Goal: Transaction & Acquisition: Purchase product/service

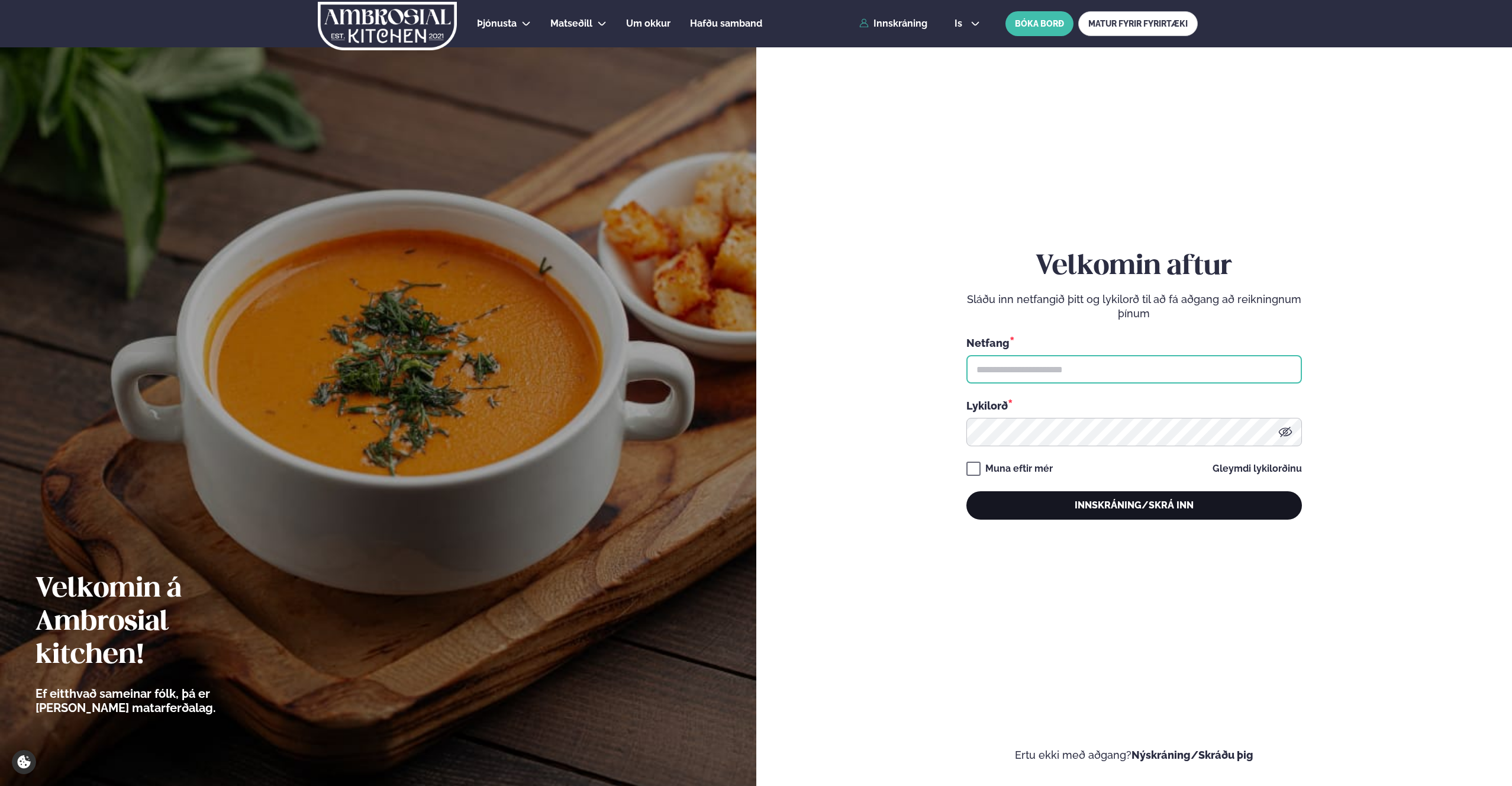
type input "**********"
click at [1122, 501] on button "Innskráning/Skrá inn" at bounding box center [1134, 506] width 336 height 28
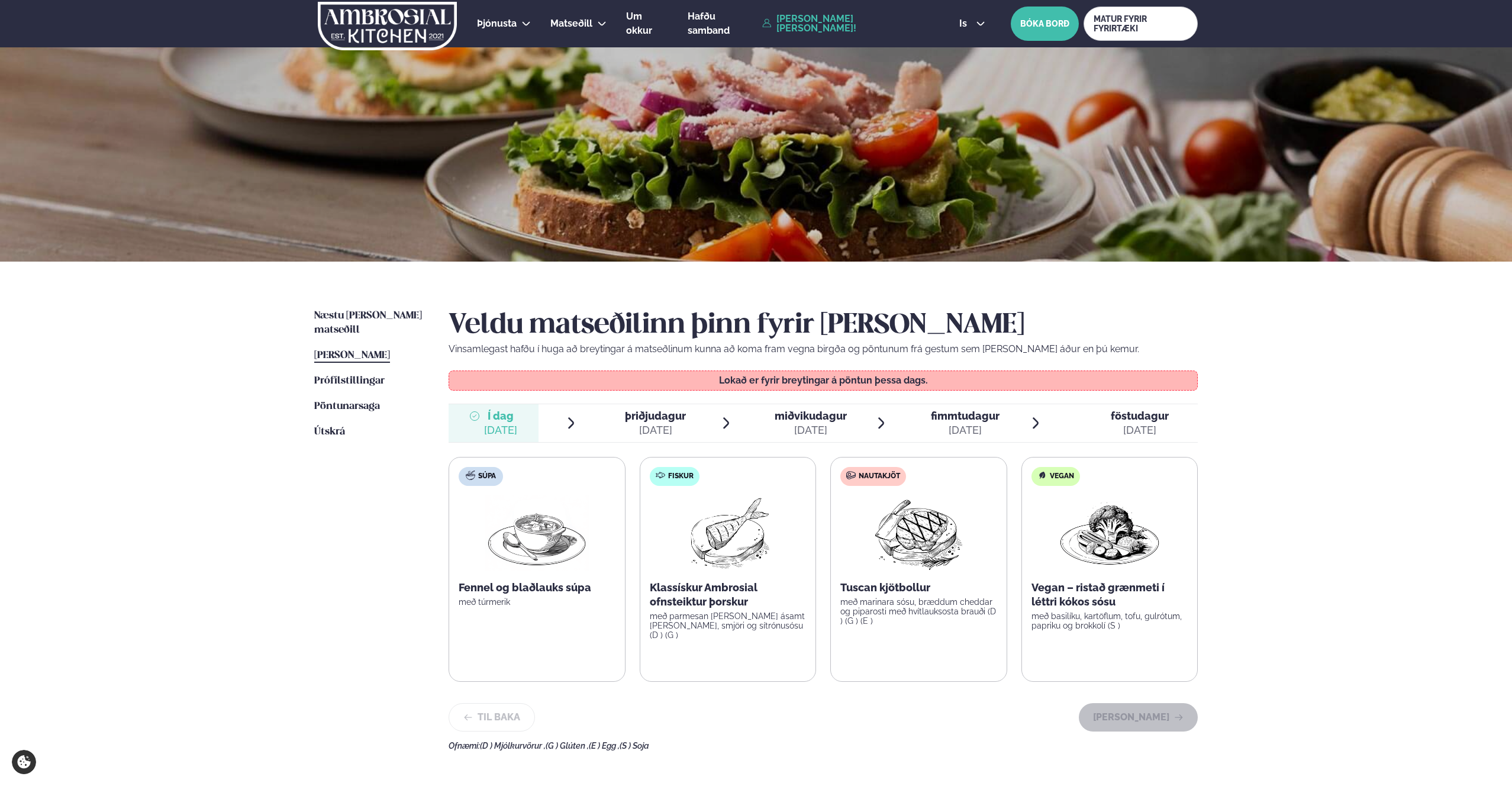
click at [371, 307] on div "Næstu [PERSON_NAME] matseðill Næsta vika [PERSON_NAME] matseðill [PERSON_NAME] …" at bounding box center [756, 527] width 955 height 531
click at [374, 316] on span "Næstu [PERSON_NAME] matseðill" at bounding box center [368, 323] width 108 height 24
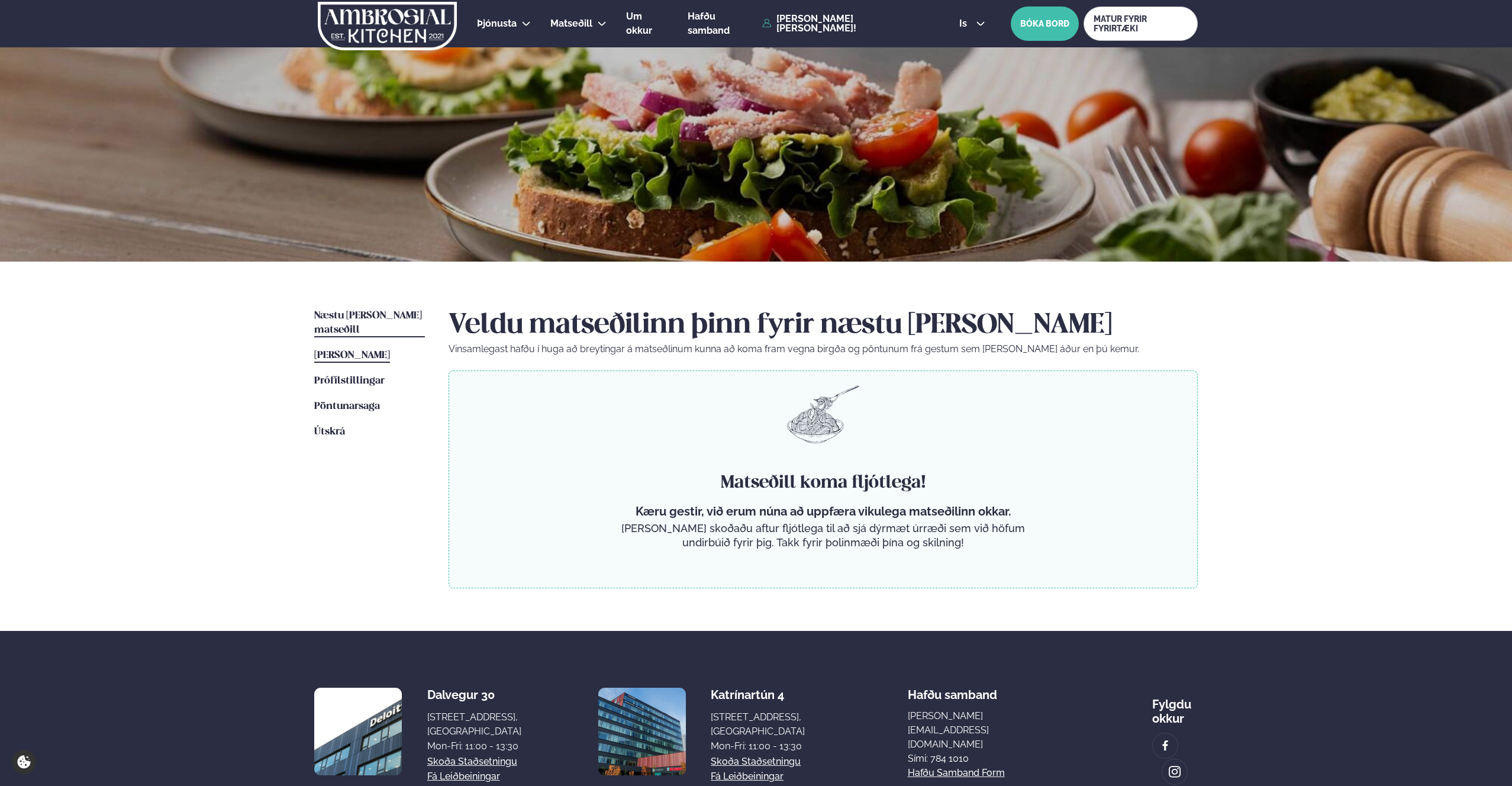
click at [375, 351] on span "[PERSON_NAME]" at bounding box center [352, 356] width 76 height 10
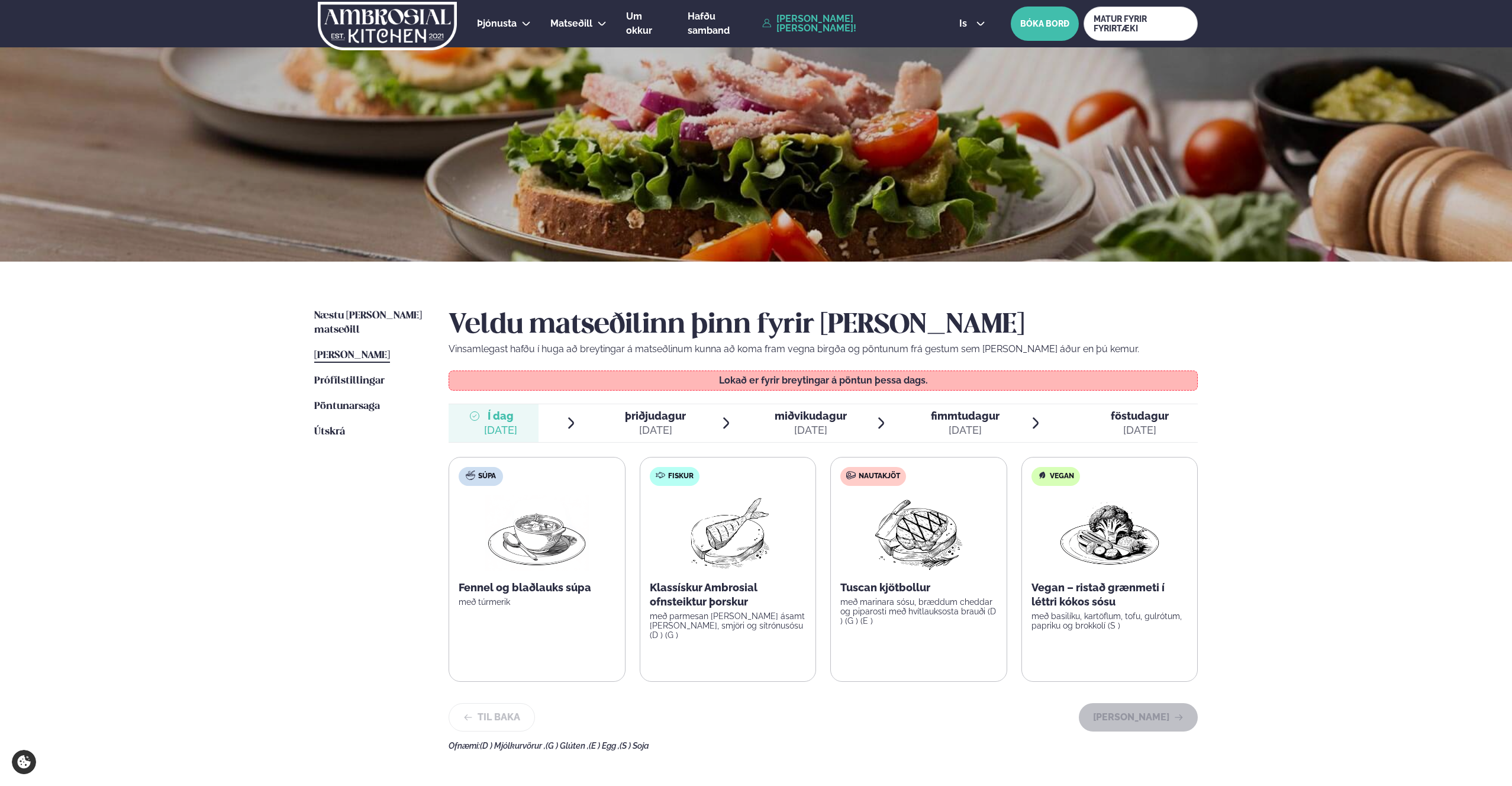
click at [658, 436] on div "[DATE]" at bounding box center [655, 430] width 61 height 14
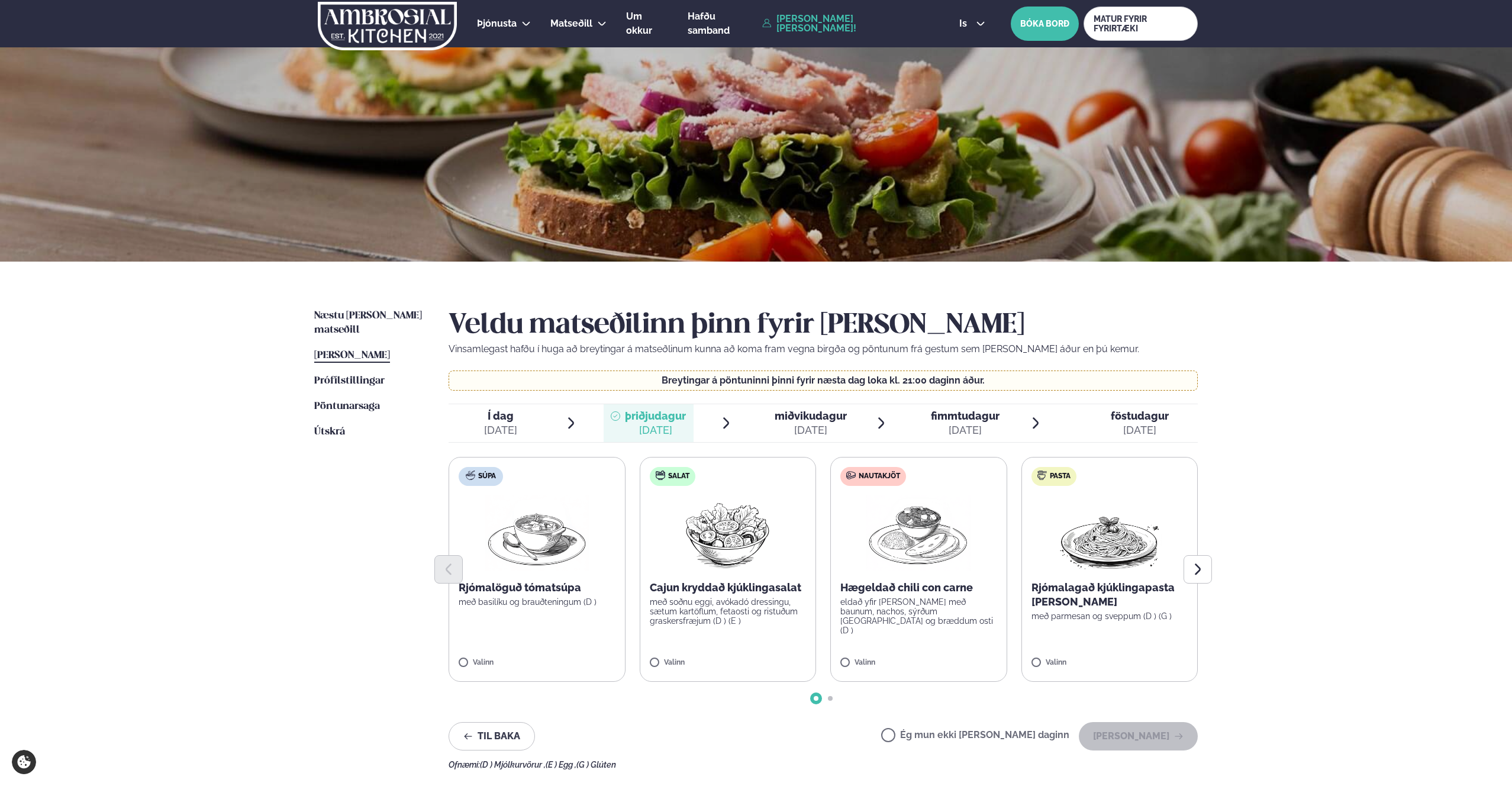
drag, startPoint x: 521, startPoint y: 410, endPoint x: 528, endPoint y: 413, distance: 7.6
click at [522, 411] on span "Í dag Í d. [DATE]" at bounding box center [494, 423] width 90 height 38
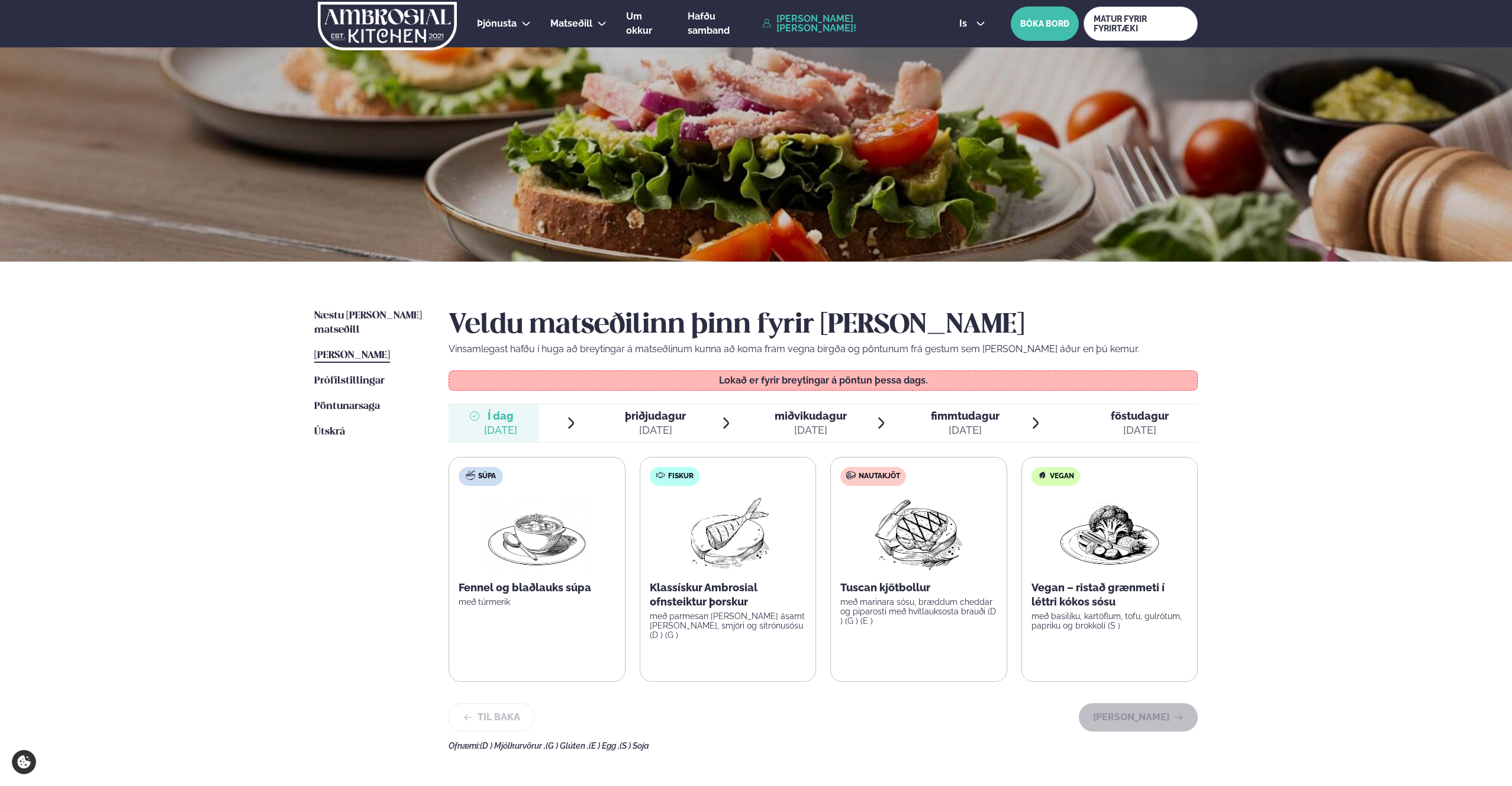
click at [680, 426] on div "[DATE]" at bounding box center [655, 430] width 61 height 14
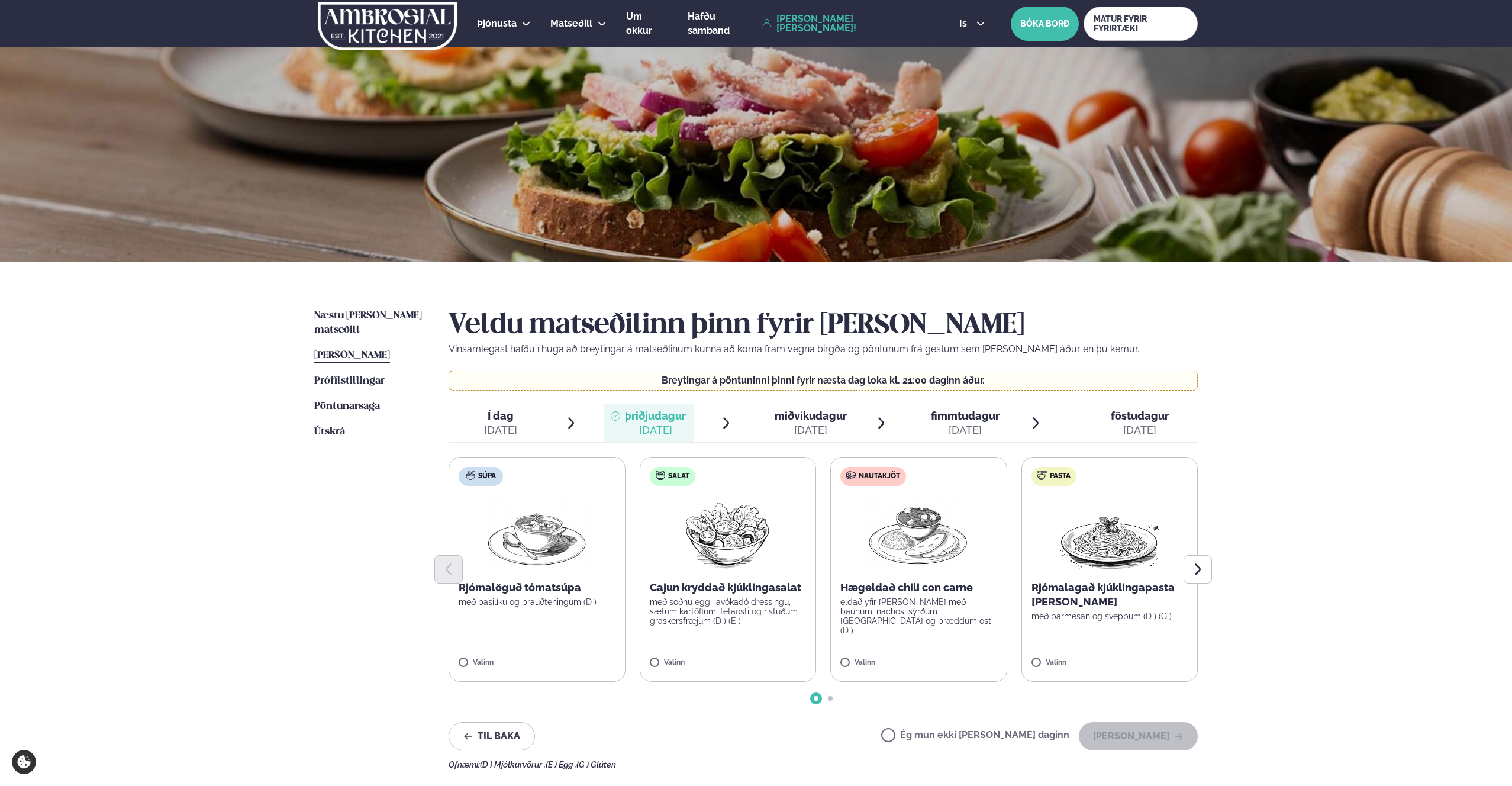
click at [947, 602] on p "eldað yfir [PERSON_NAME] með baunum, nachos, sýrðum [GEOGRAPHIC_DATA] og bræddu…" at bounding box center [919, 616] width 157 height 38
click at [928, 568] on div at bounding box center [823, 569] width 749 height 28
click at [861, 669] on div "Valinn" at bounding box center [919, 666] width 157 height 13
drag, startPoint x: 877, startPoint y: 673, endPoint x: 865, endPoint y: 663, distance: 15.6
click at [875, 672] on label "Nautakjöt Hægeldað chili con carne eldað yfir [PERSON_NAME] með baunum, nachos,…" at bounding box center [919, 569] width 177 height 225
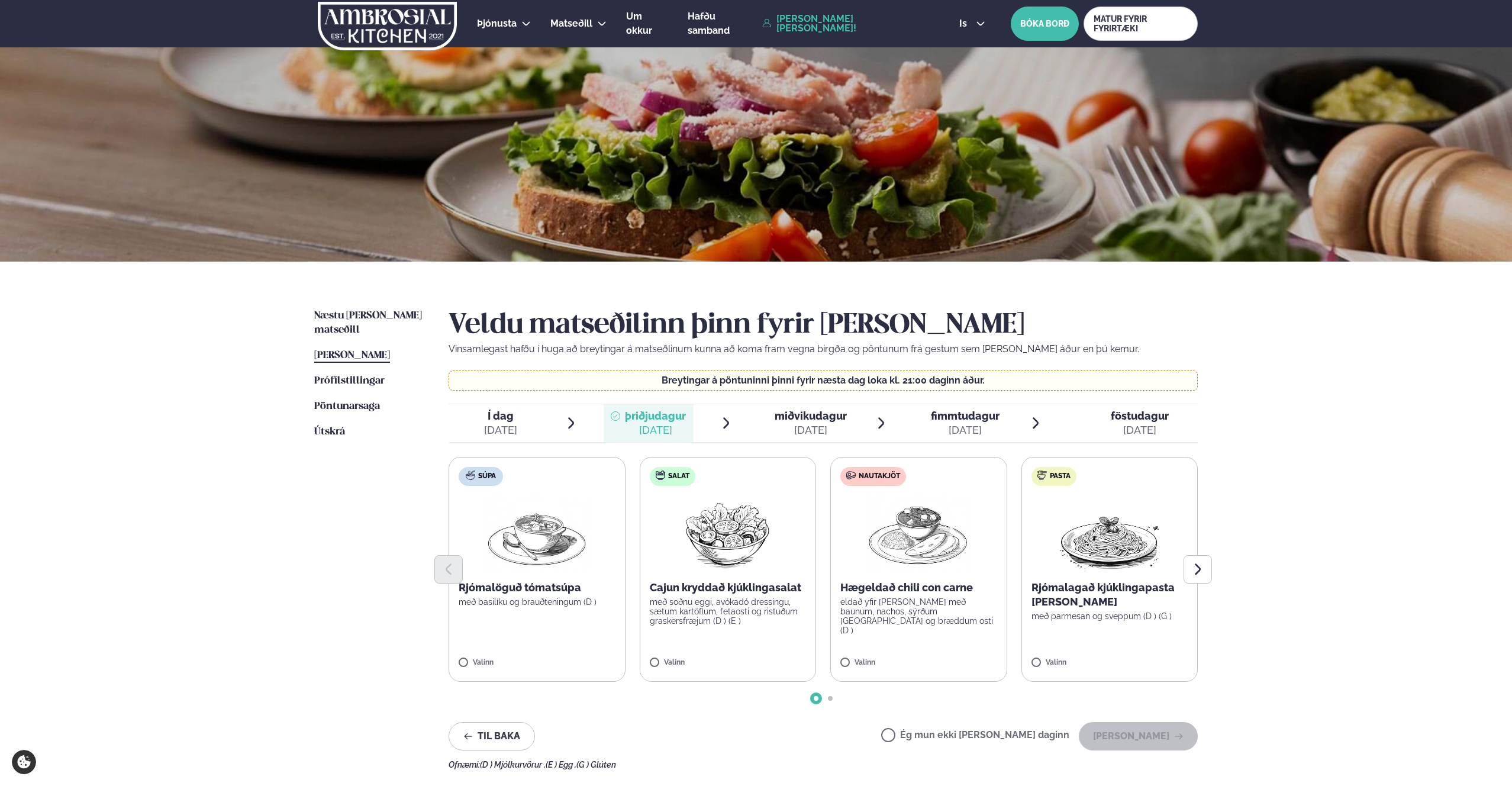
click at [865, 663] on div "Súpa Rjómalöguð tómatsúpa með basilíku og brauðteningum (D ) Valinn Salat Cajun…" at bounding box center [823, 569] width 749 height 225
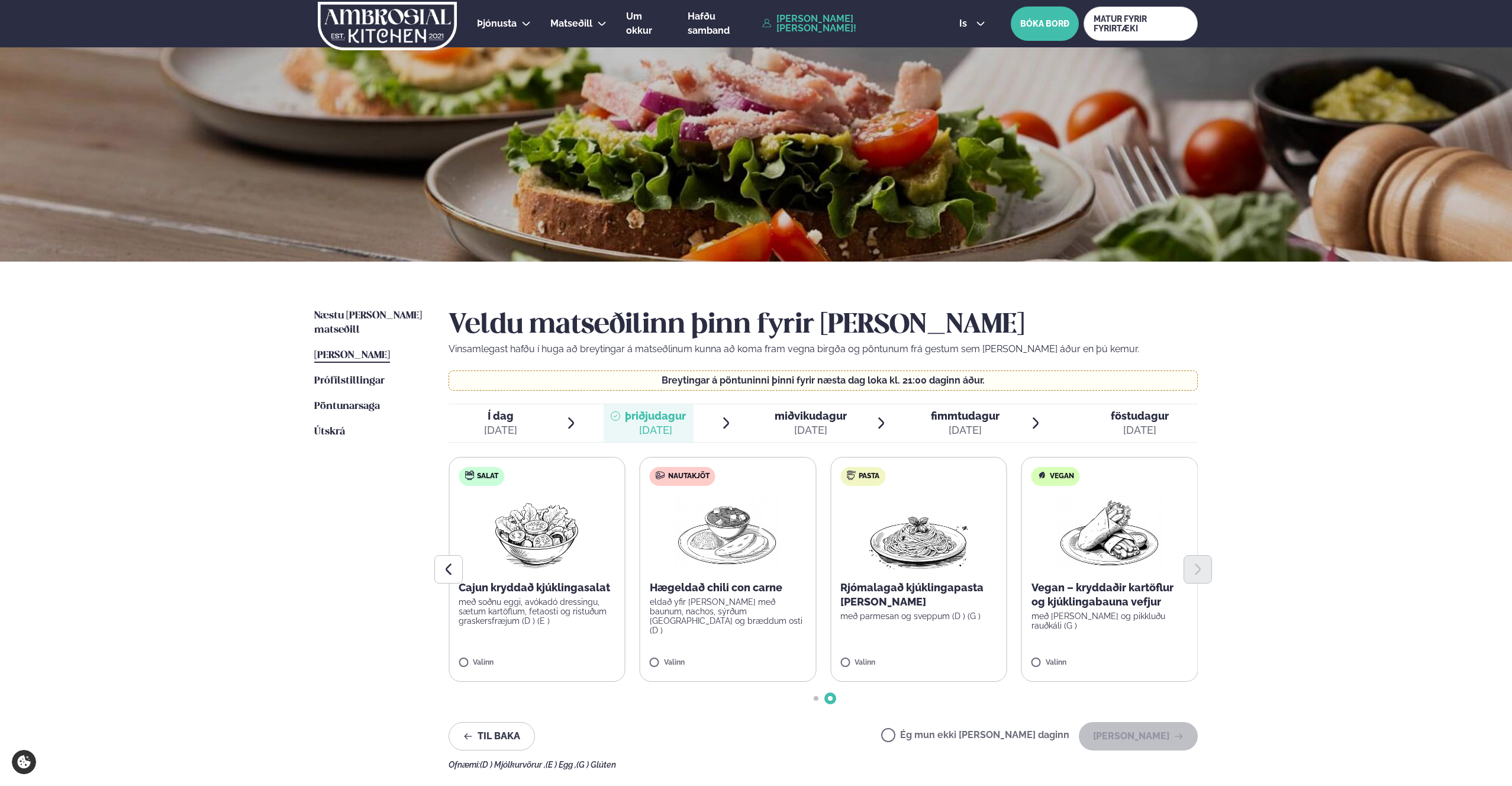
click at [652, 657] on label "Nautakjöt Hægeldað chili con carne eldað yfir [PERSON_NAME] með baunum, nachos,…" at bounding box center [728, 569] width 177 height 225
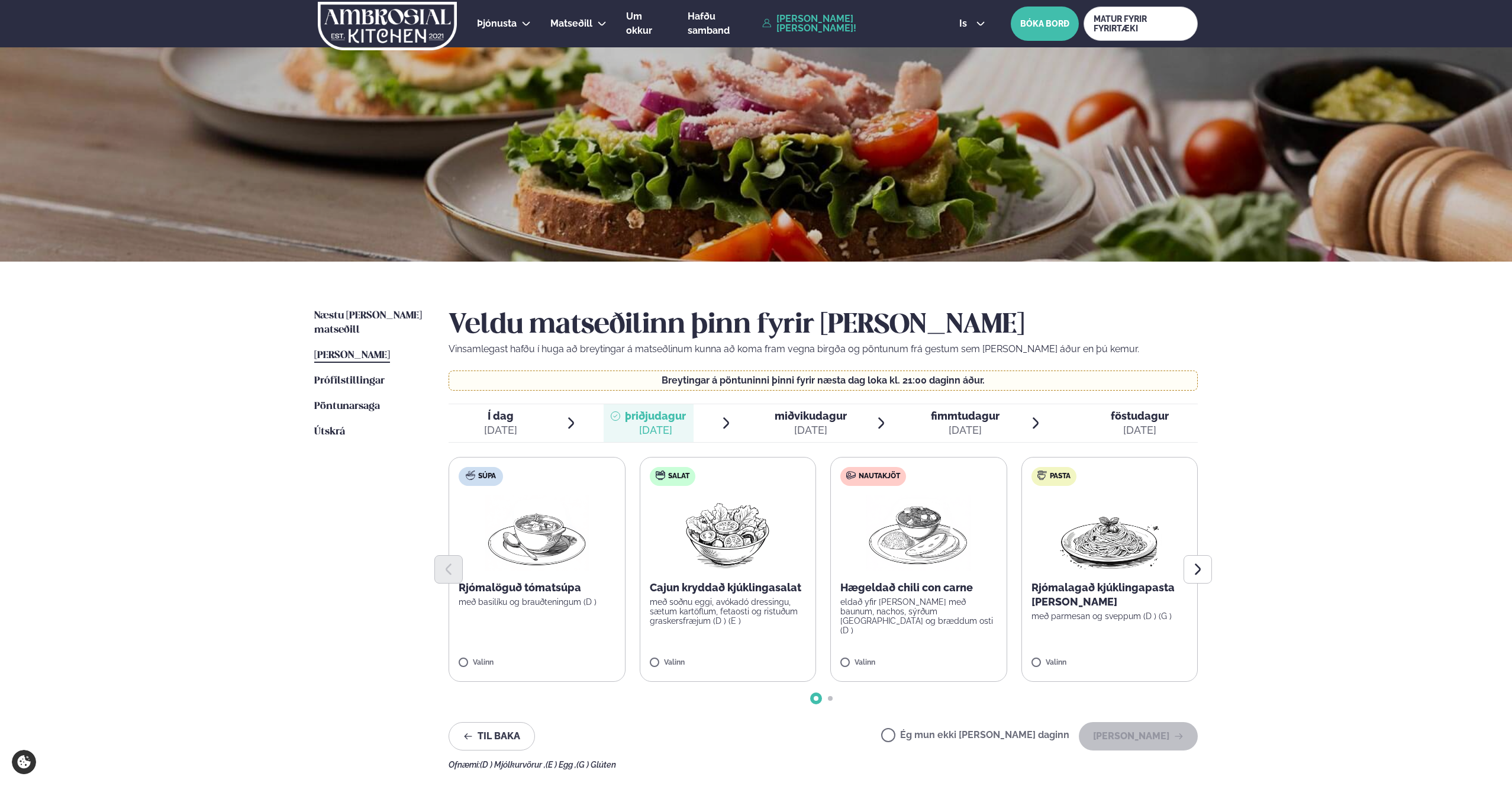
click at [899, 576] on div at bounding box center [823, 569] width 749 height 28
click at [914, 520] on img at bounding box center [918, 533] width 104 height 76
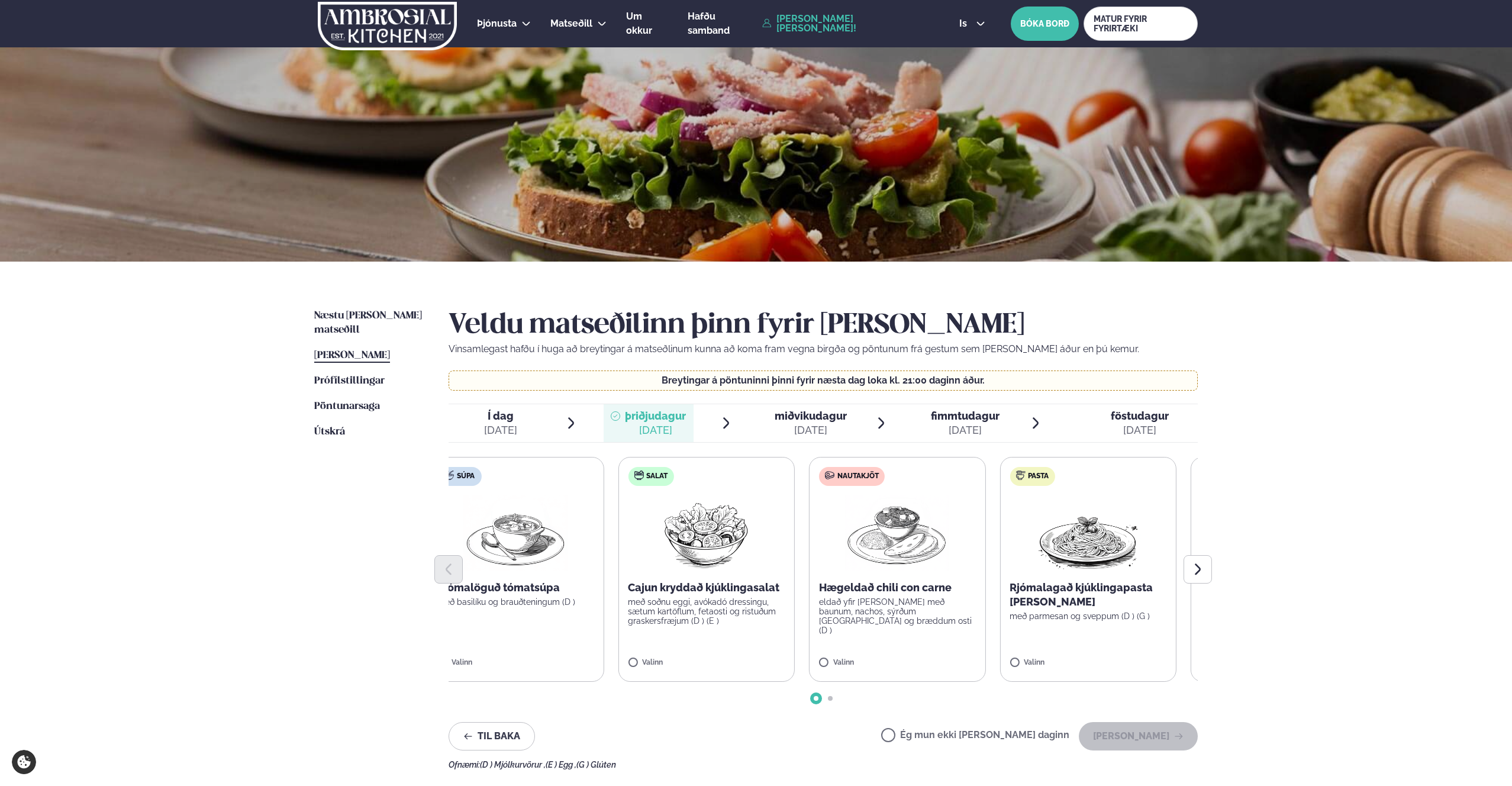
click at [999, 551] on label "Pasta Rjómalagað kjúklingapasta [PERSON_NAME] með parmesan og sveppum (D ) (G )…" at bounding box center [1088, 569] width 177 height 225
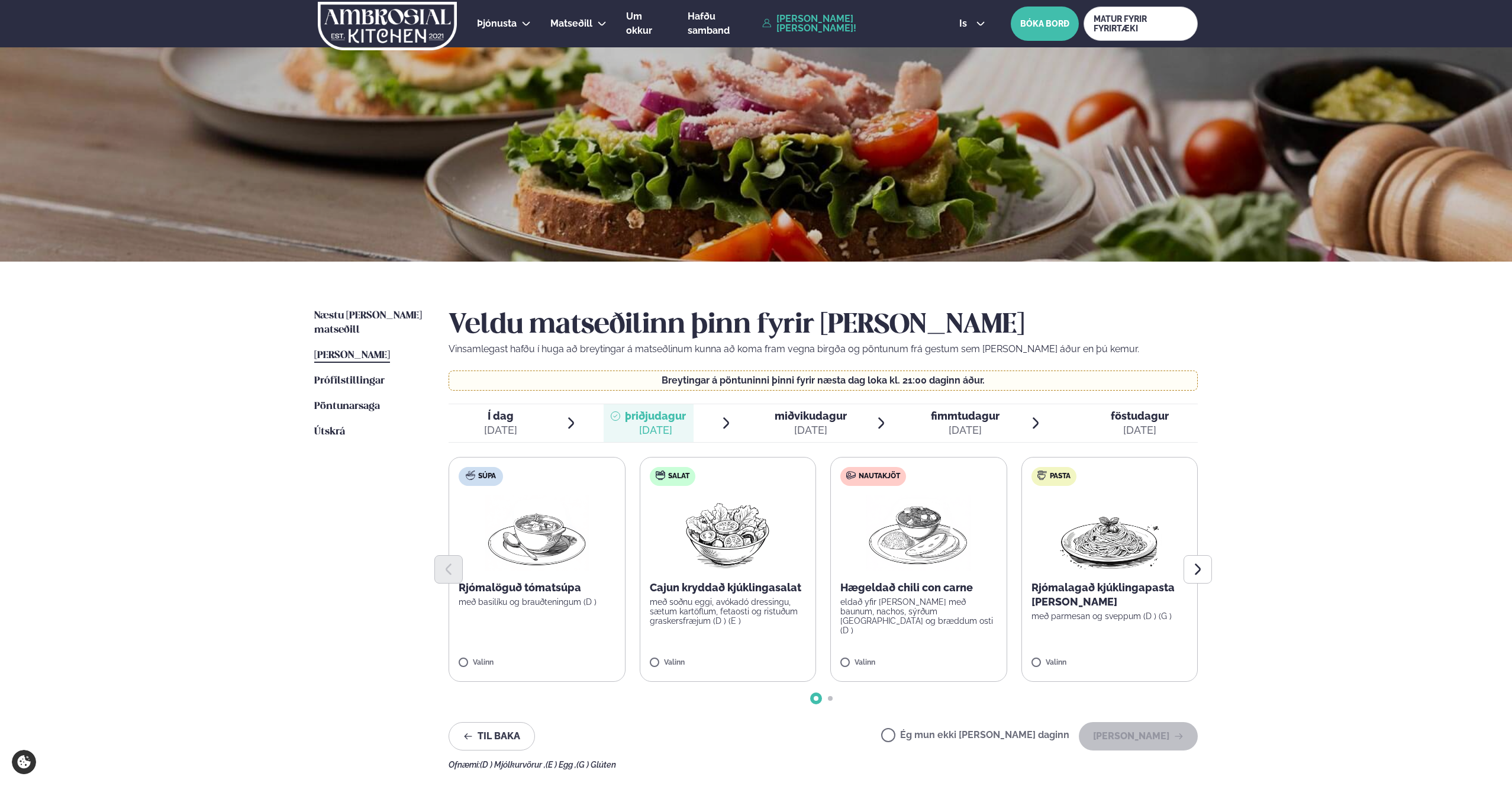
click at [888, 599] on p "eldað yfir [PERSON_NAME] með baunum, nachos, sýrðum [GEOGRAPHIC_DATA] og bræddu…" at bounding box center [919, 616] width 157 height 38
click at [707, 657] on div at bounding box center [693, 657] width 45 height 24
click at [1149, 734] on button "[PERSON_NAME]" at bounding box center [1138, 736] width 119 height 28
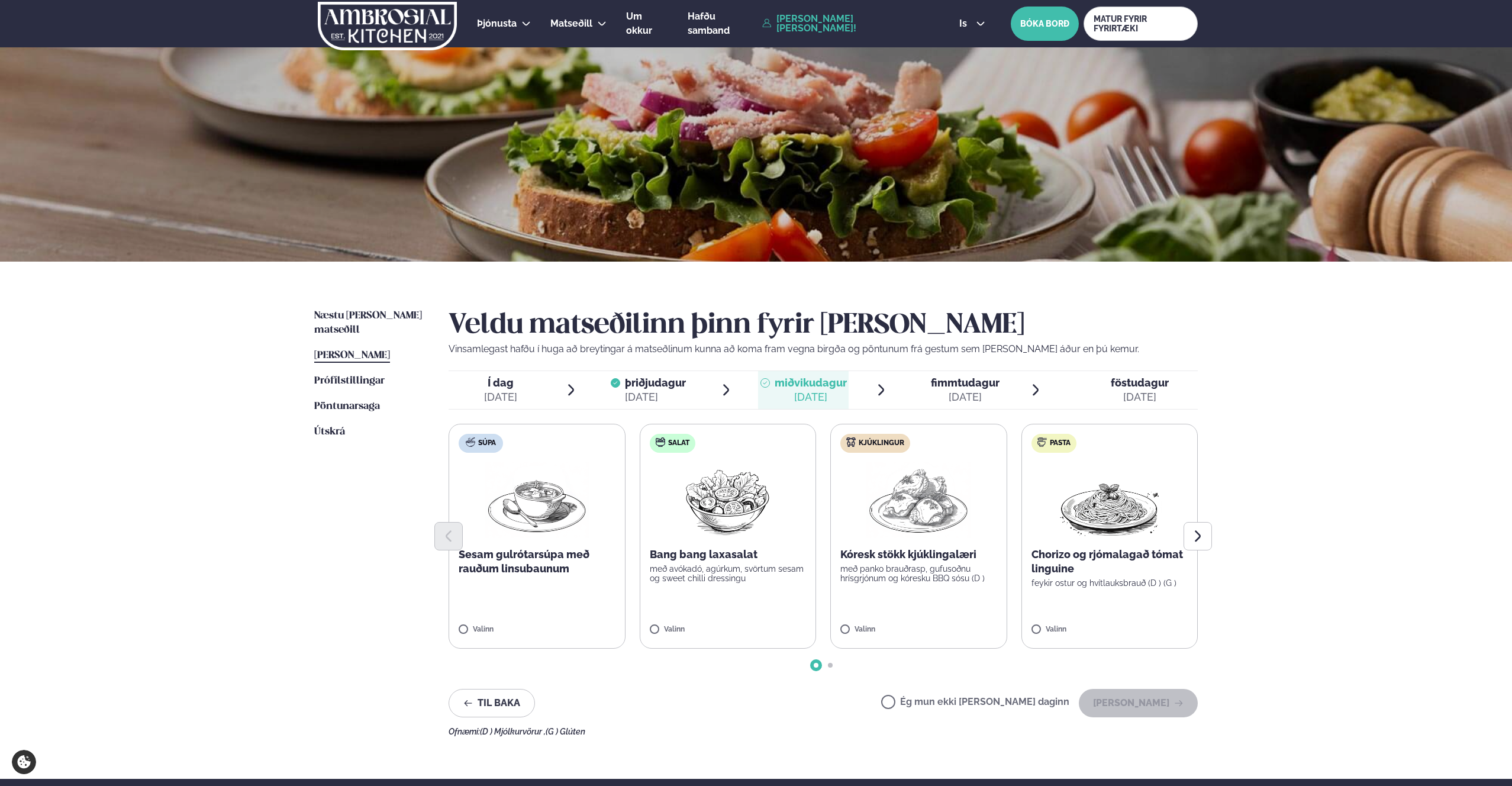
click at [895, 567] on p "með panko brauðrasp, gufusoðnu hrísgrjónum og kóresku BBQ sósu (D )" at bounding box center [919, 573] width 157 height 19
click at [1125, 706] on button "[PERSON_NAME]" at bounding box center [1138, 703] width 119 height 28
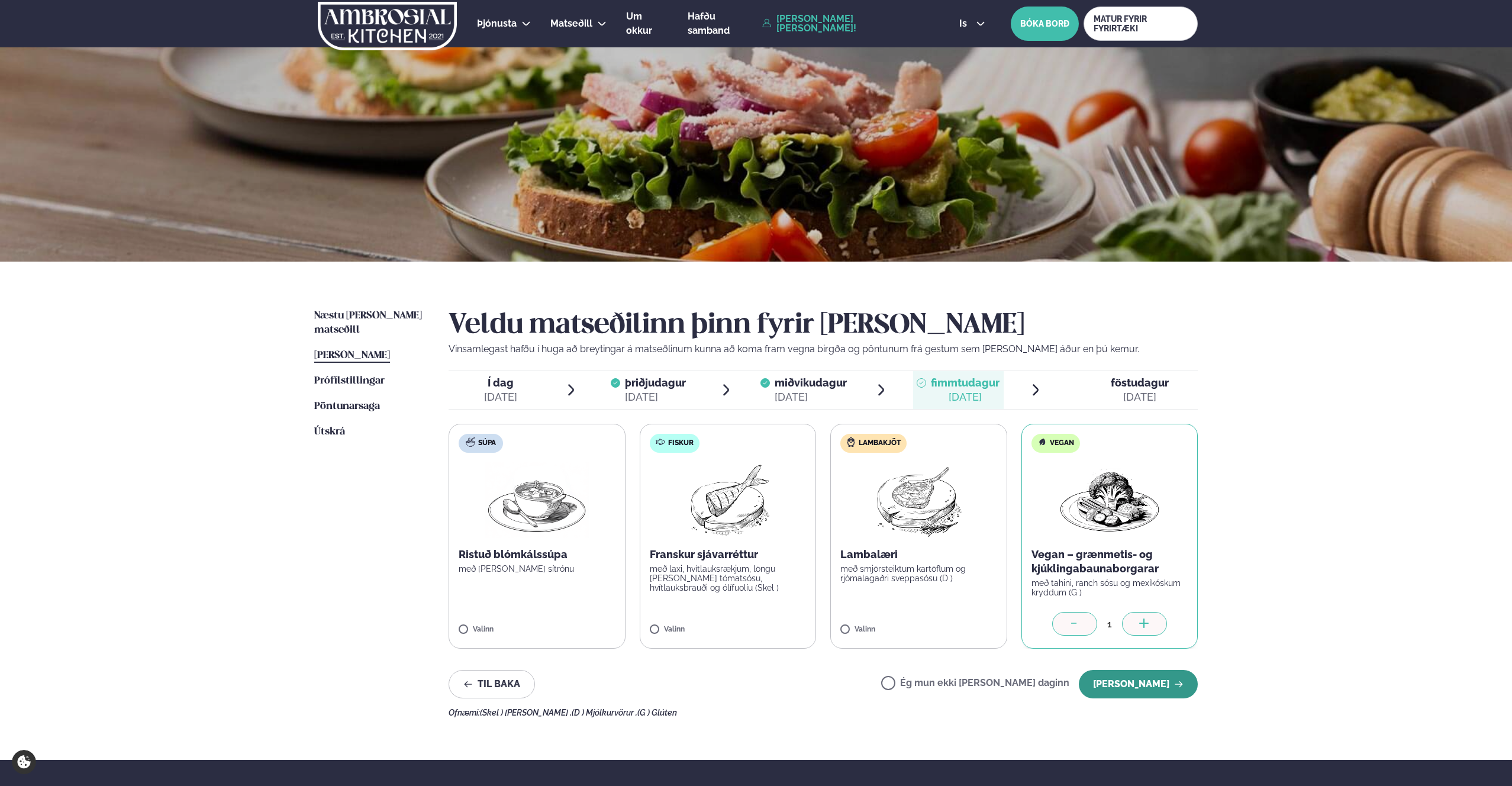
click at [1128, 674] on button "[PERSON_NAME]" at bounding box center [1138, 684] width 119 height 28
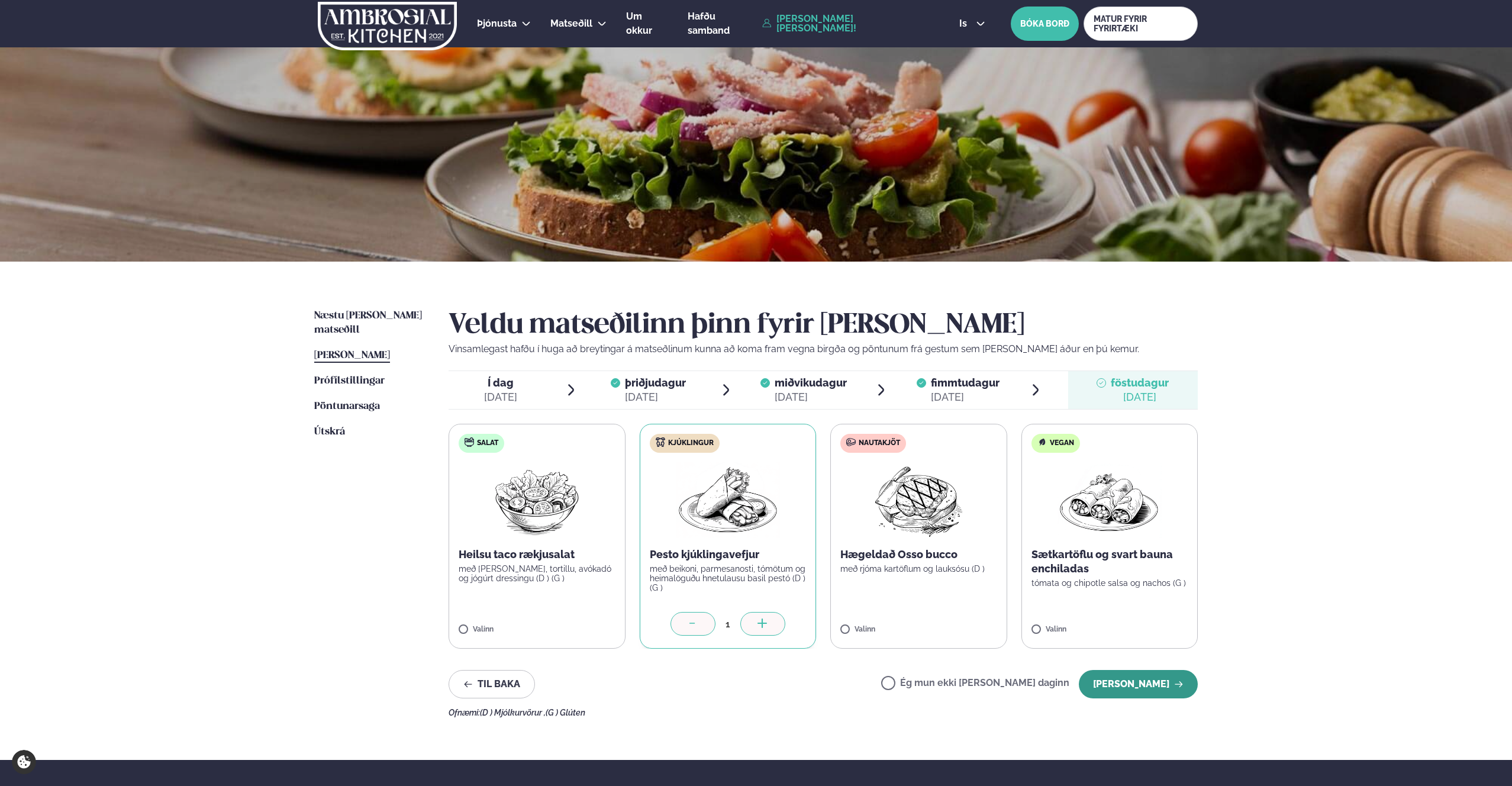
click at [1113, 677] on button "[PERSON_NAME]" at bounding box center [1138, 684] width 119 height 28
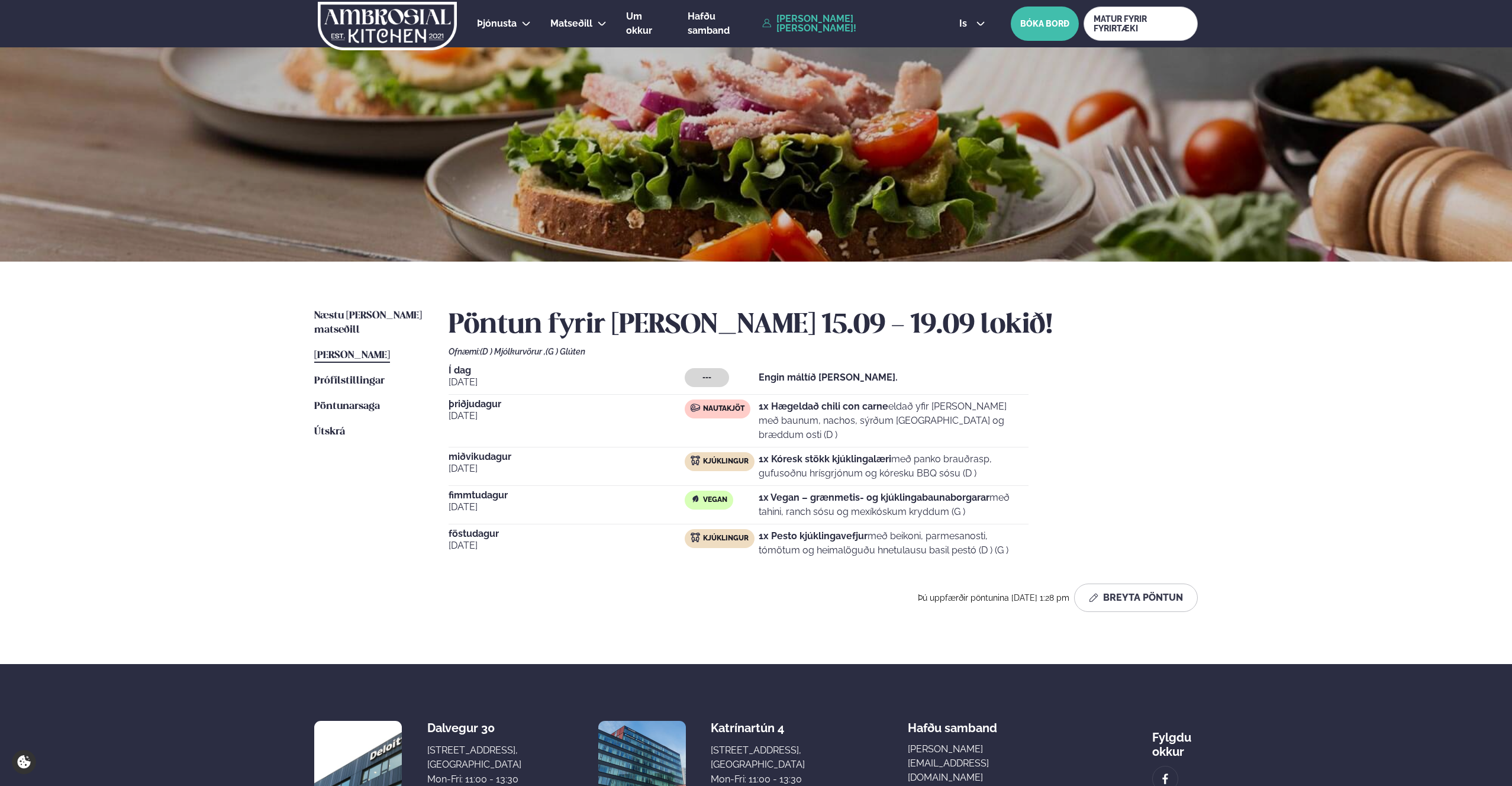
drag, startPoint x: 1066, startPoint y: 289, endPoint x: 931, endPoint y: 275, distance: 135.7
click at [1056, 288] on div "Næstu [PERSON_NAME] matseðill Næsta vika [PERSON_NAME] matseðill [PERSON_NAME] …" at bounding box center [756, 462] width 955 height 402
